Goal: Information Seeking & Learning: Learn about a topic

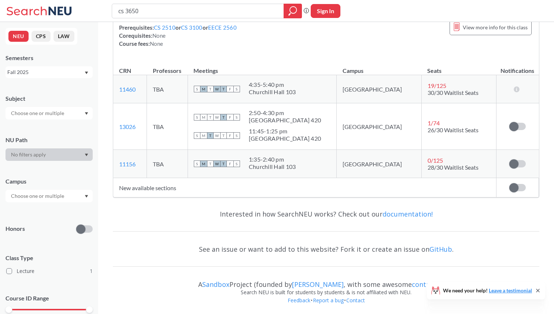
scroll to position [94, 0]
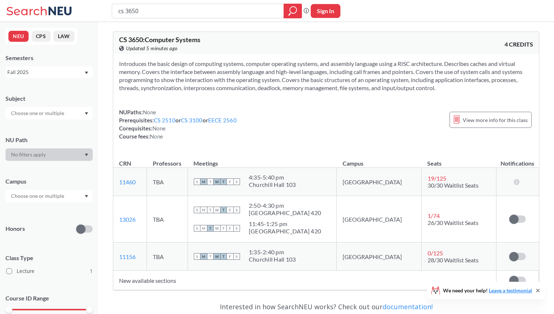
click at [402, 14] on div "cs 3650 Phrase search guarantees the exact search appears in the results. Ex. I…" at bounding box center [277, 11] width 554 height 22
click at [63, 114] on input "text" at bounding box center [38, 113] width 62 height 9
click at [88, 87] on div "Subject CS ( 1 ) Computer Science" at bounding box center [48, 103] width 87 height 32
click at [89, 107] on div at bounding box center [48, 113] width 87 height 12
click at [84, 98] on div "Subject" at bounding box center [48, 98] width 87 height 8
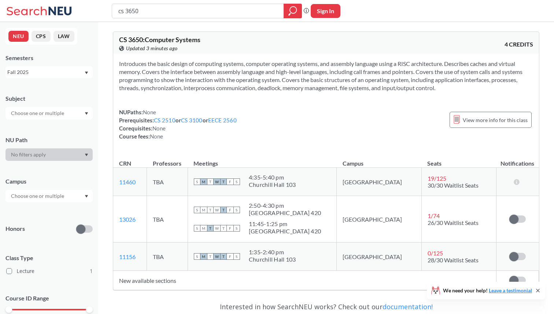
click at [56, 16] on icon at bounding box center [40, 11] width 68 height 15
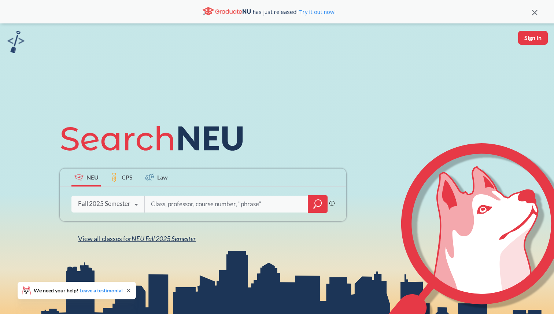
click at [146, 239] on span "NEU Fall 2025 Semester" at bounding box center [163, 238] width 64 height 8
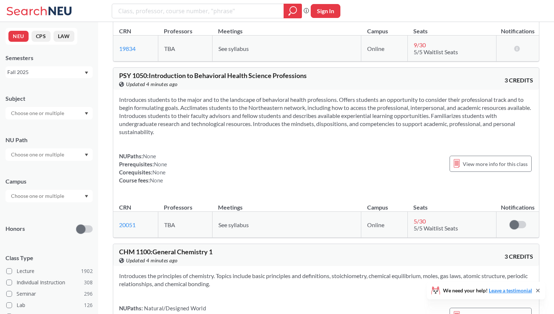
scroll to position [9230, 0]
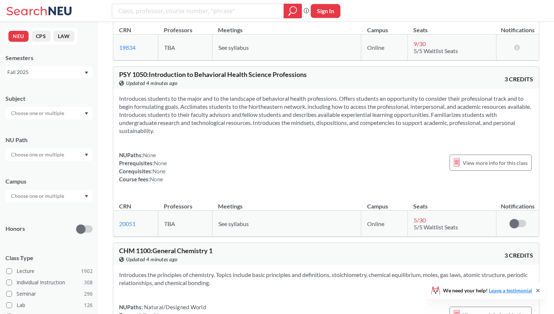
click at [164, 147] on div "Introduces students to the major and to the landscape of behavioral health prof…" at bounding box center [325, 142] width 425 height 106
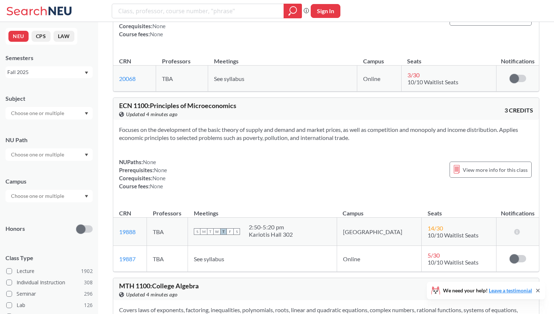
scroll to position [10146, 0]
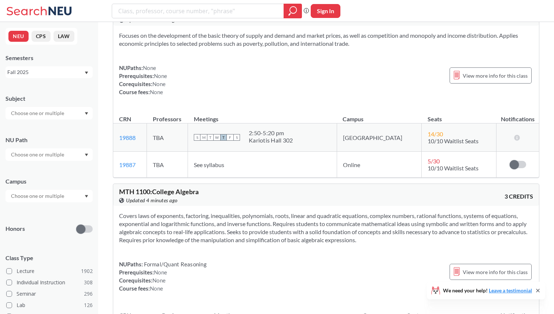
click at [224, 166] on span "See syllabus" at bounding box center [209, 164] width 30 height 7
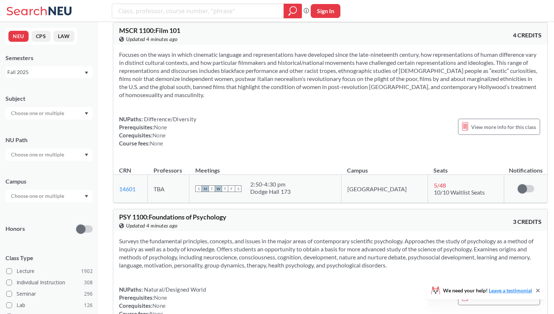
scroll to position [12355, 0]
